Goal: Information Seeking & Learning: Learn about a topic

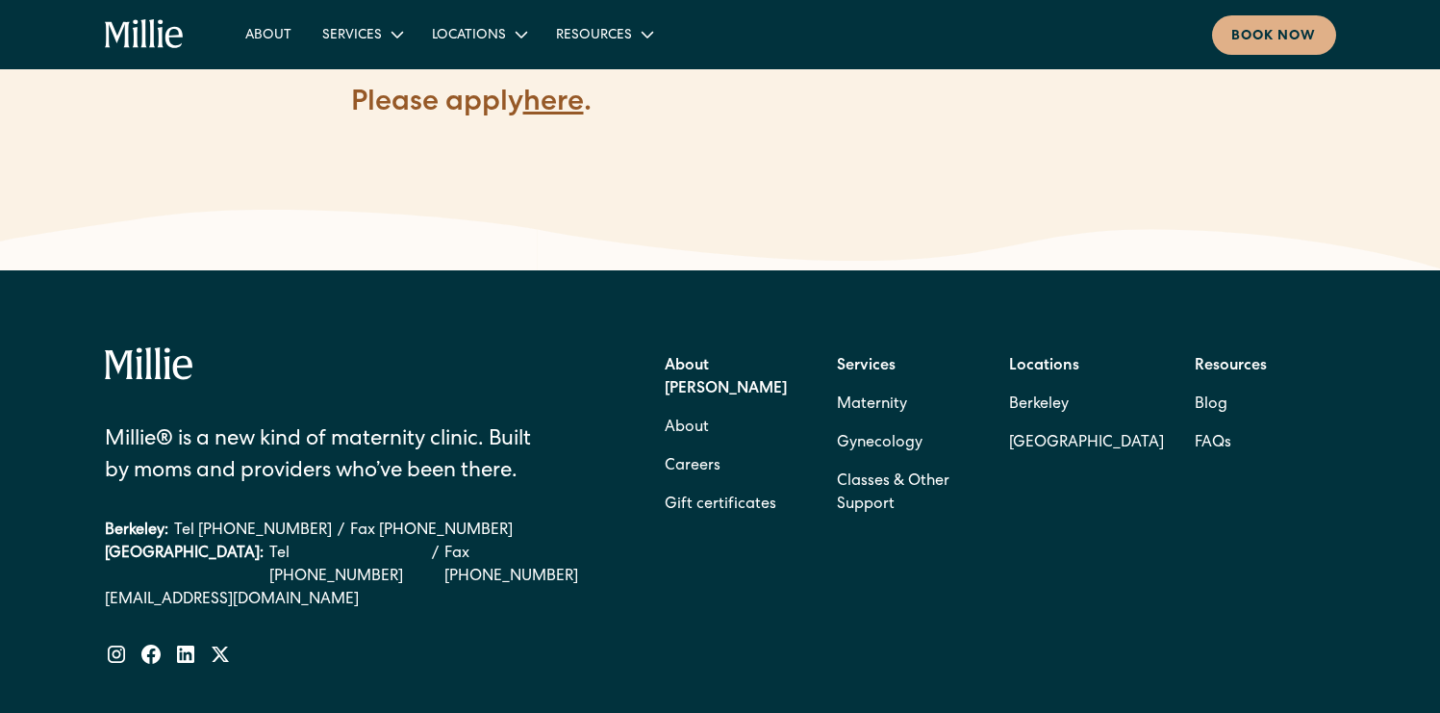
scroll to position [3181, 0]
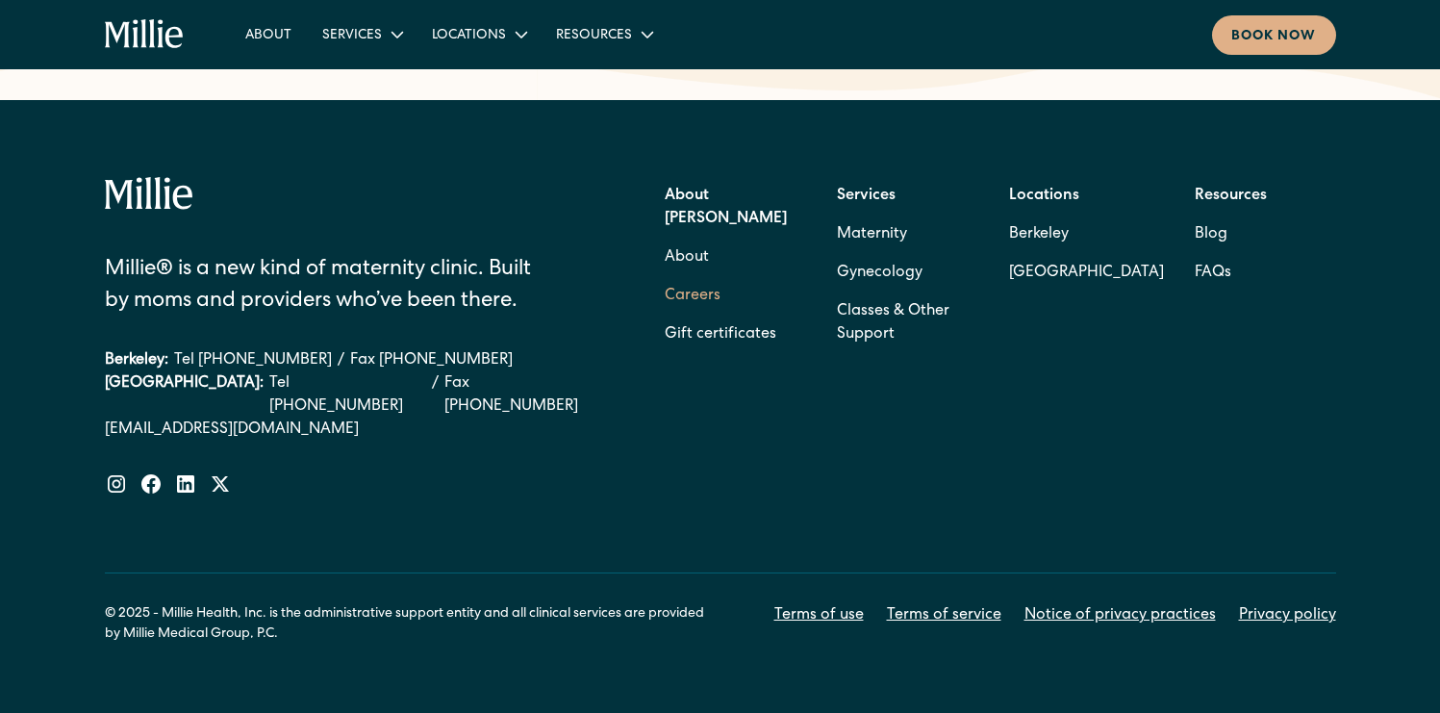
click at [683, 277] on link "Careers" at bounding box center [693, 296] width 56 height 38
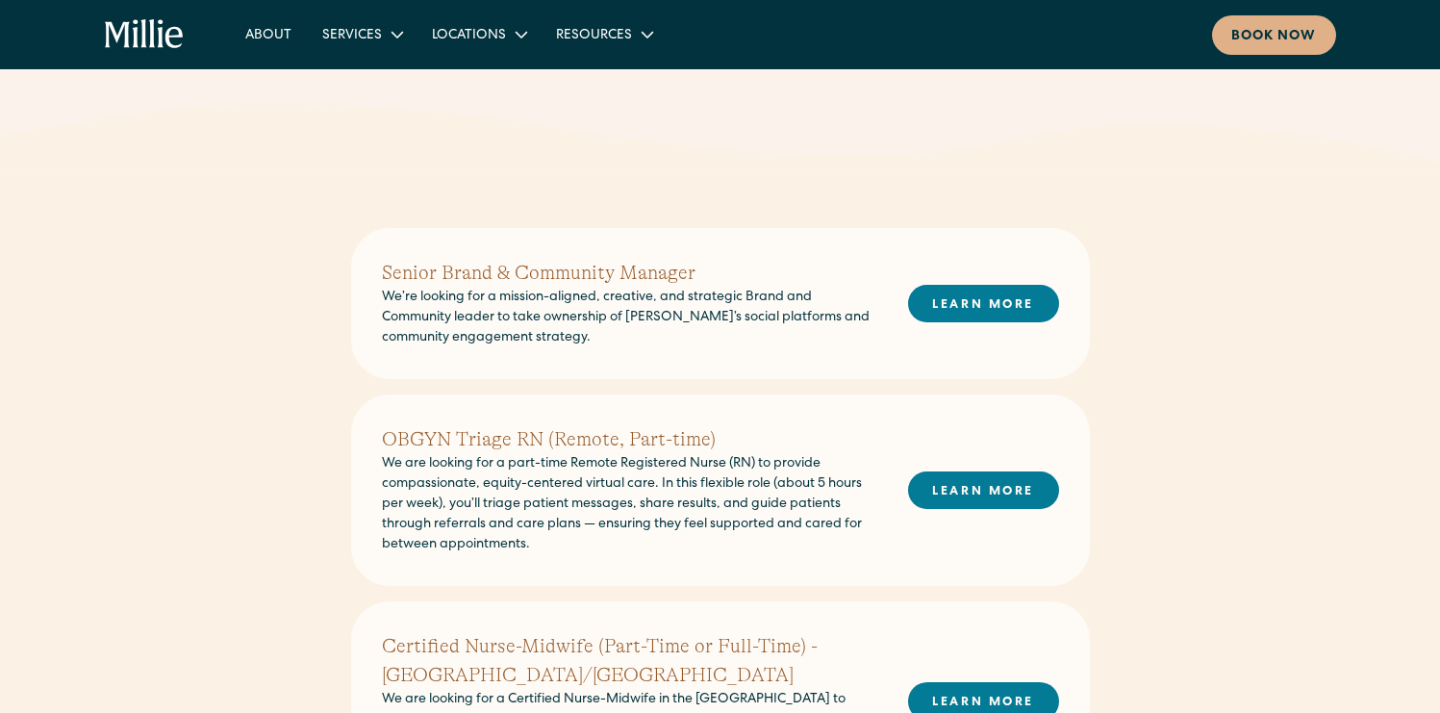
scroll to position [316, 0]
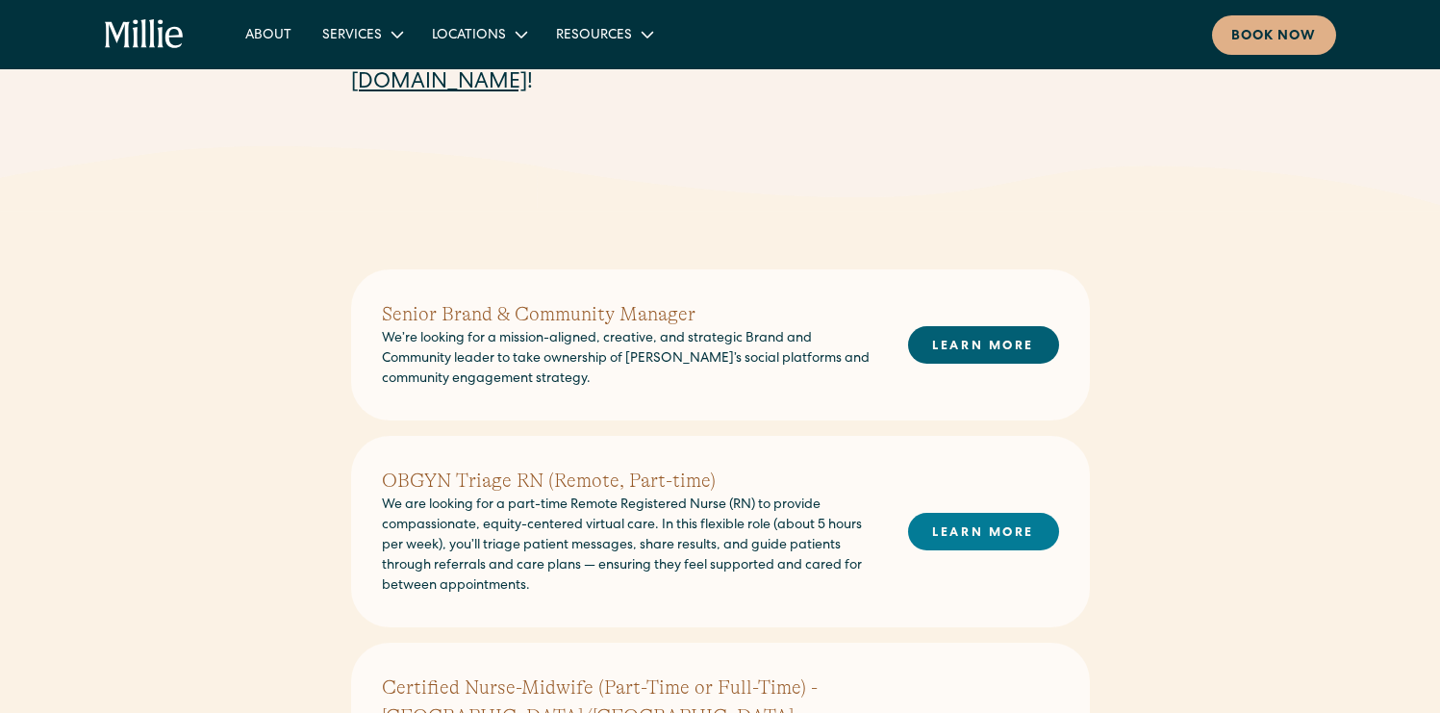
click at [953, 350] on link "LEARN MORE" at bounding box center [983, 345] width 151 height 38
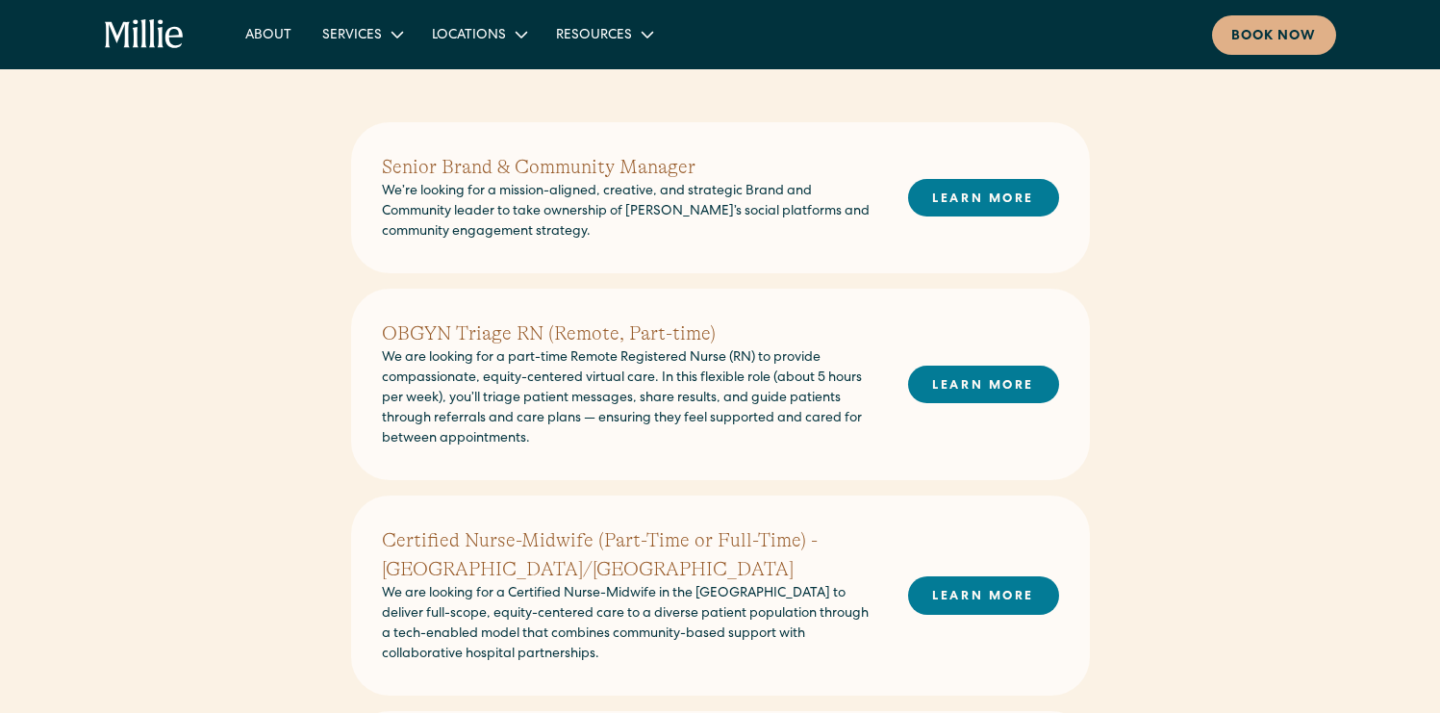
scroll to position [477, 0]
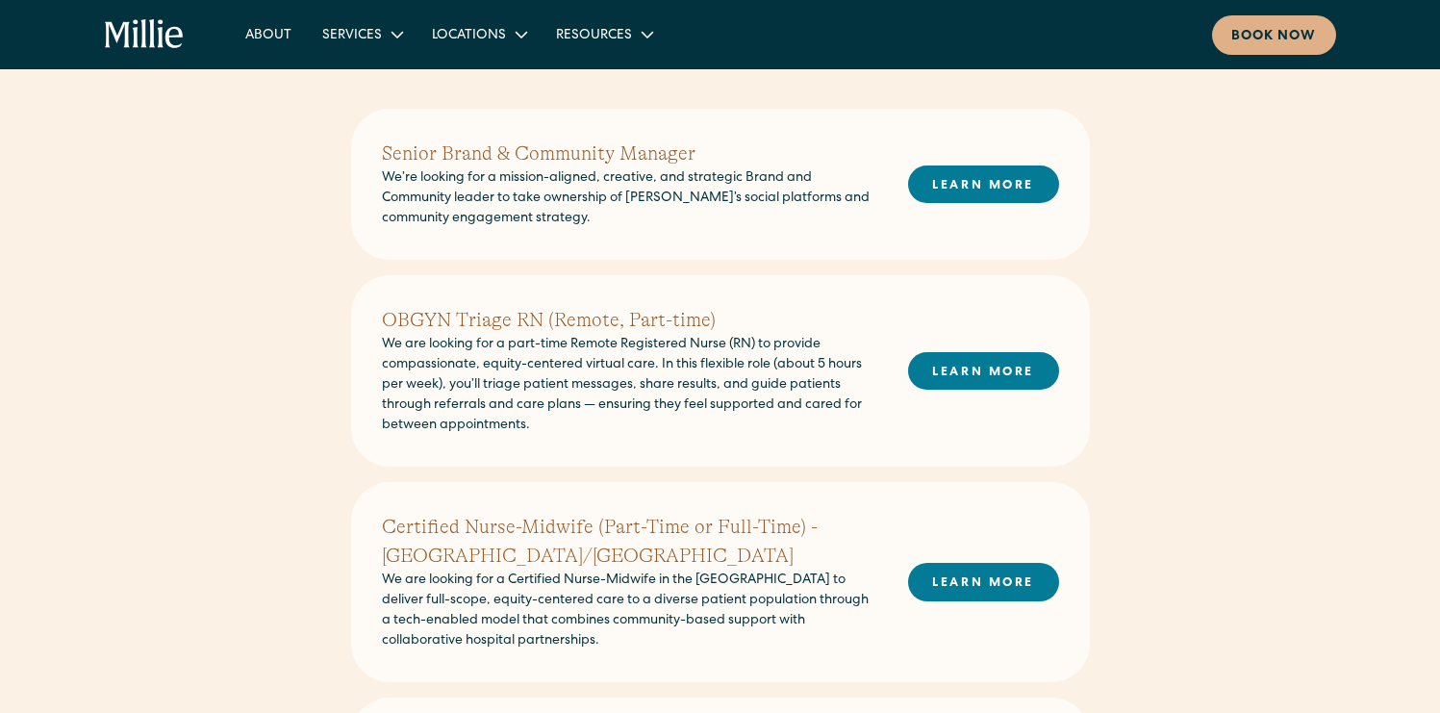
click at [509, 329] on h2 "OBGYN Triage RN (Remote, Part-time)" at bounding box center [629, 320] width 495 height 29
click at [946, 364] on link "LEARN MORE" at bounding box center [983, 371] width 151 height 38
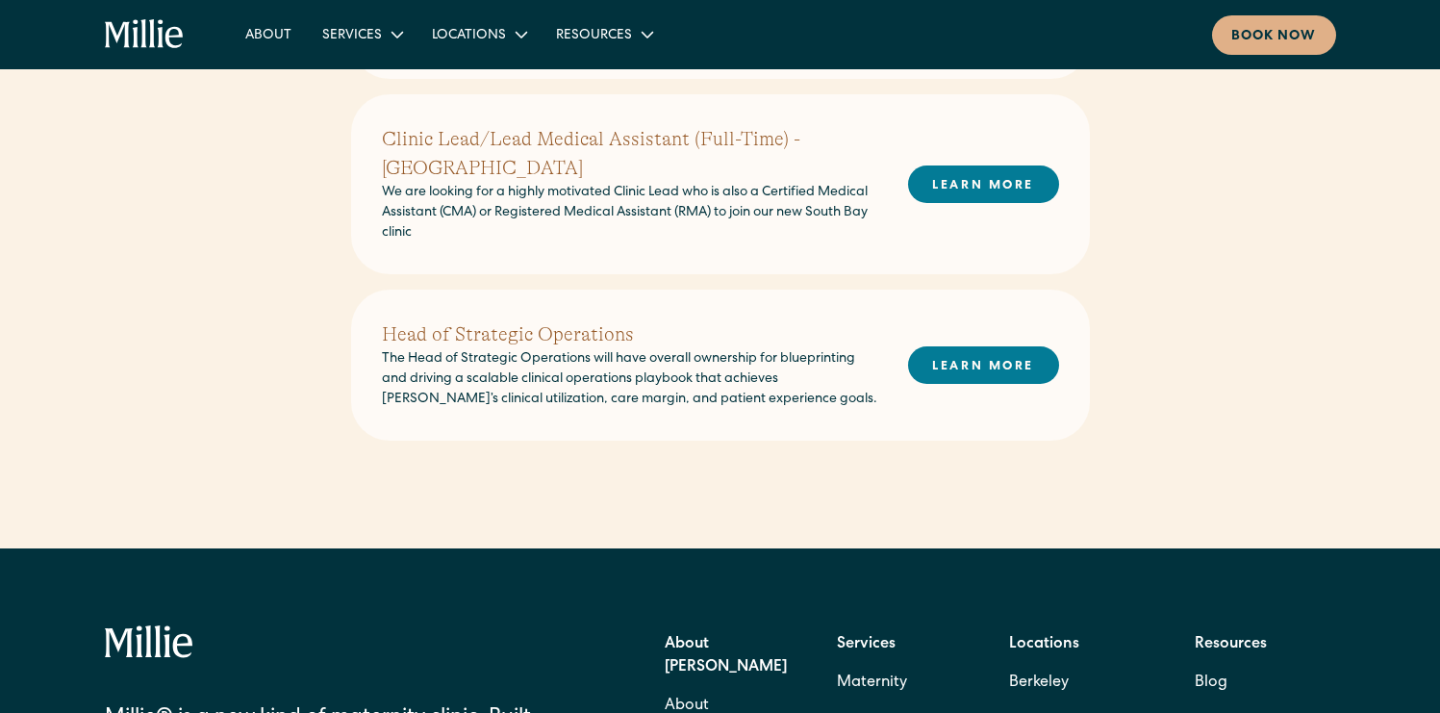
scroll to position [1281, 0]
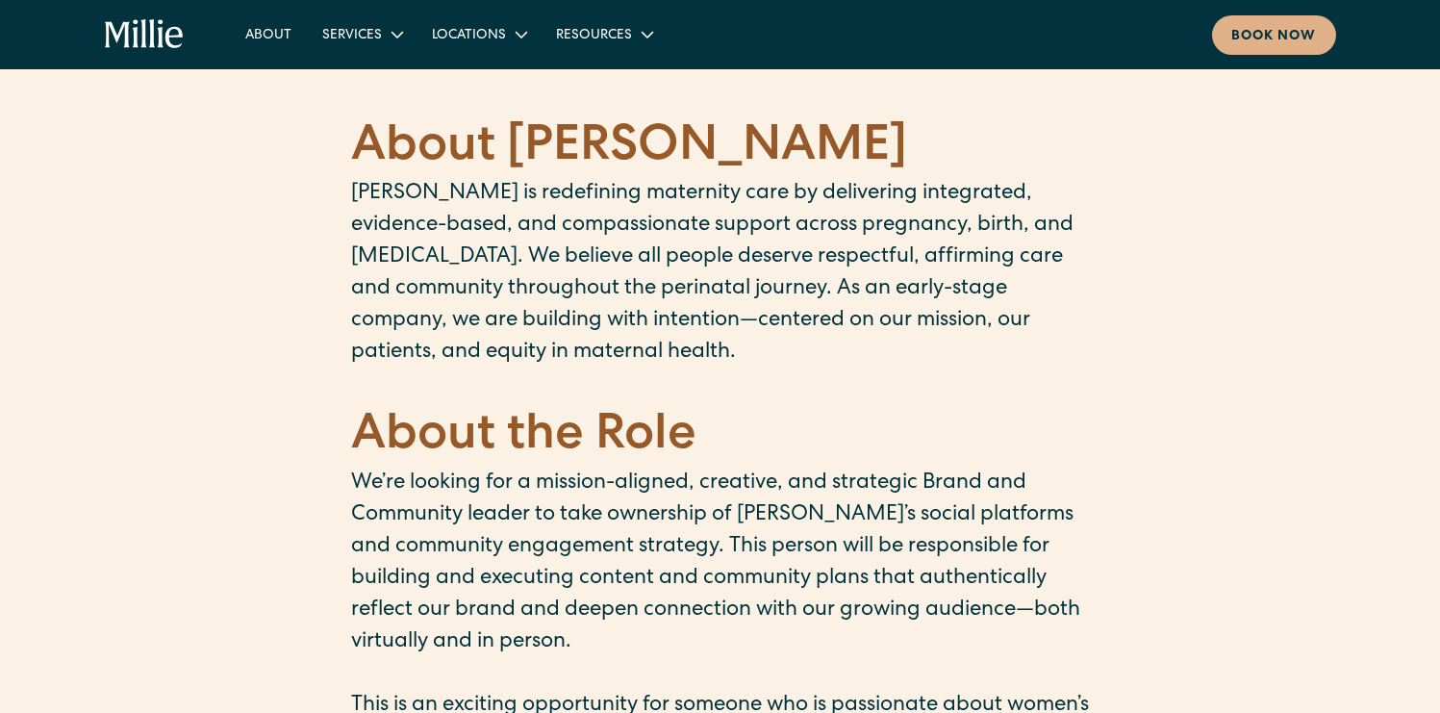
scroll to position [293, 0]
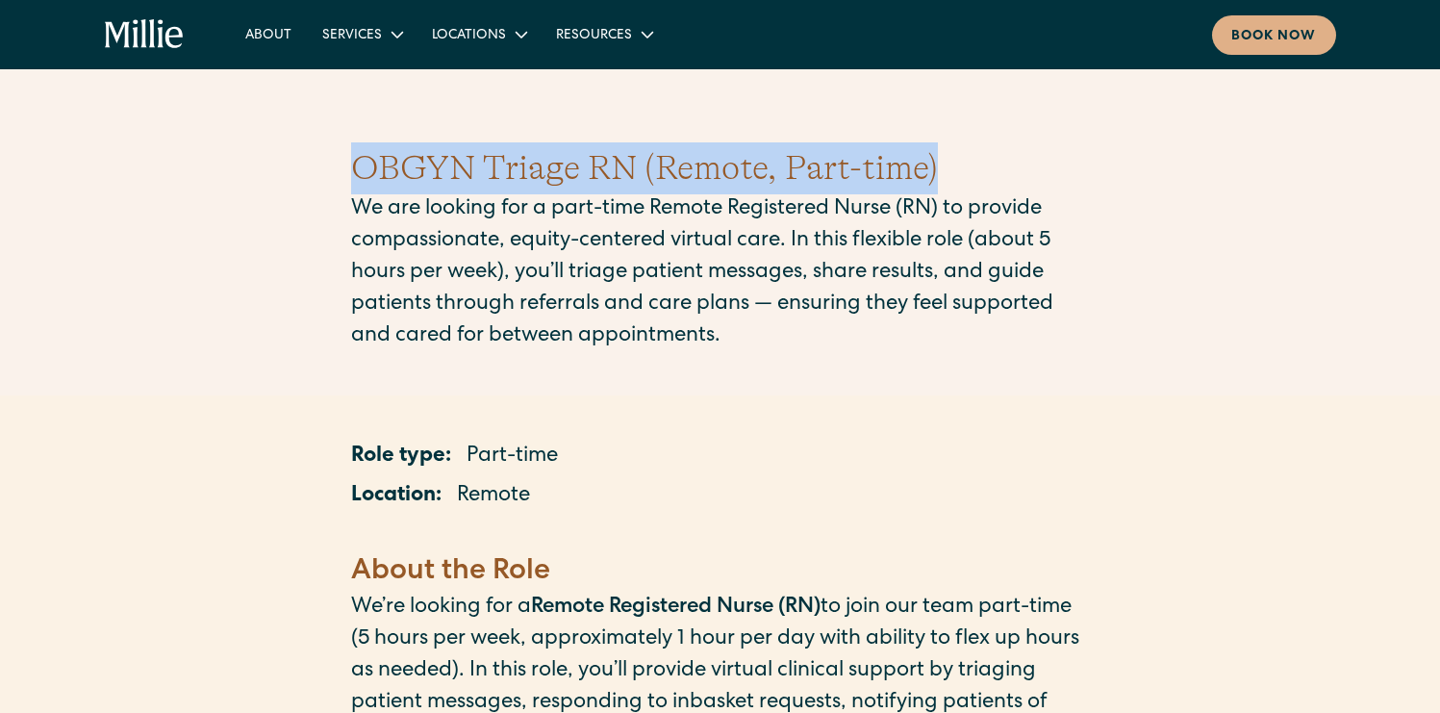
drag, startPoint x: 959, startPoint y: 165, endPoint x: 299, endPoint y: 152, distance: 660.0
click at [299, 152] on div "OBGYN Triage RN (Remote, Part-time) We are looking for a part-time Remote Regis…" at bounding box center [720, 247] width 1440 height 303
copy h1 "OBGYN Triage RN (Remote, Part-time)"
